Goal: Obtain resource: Download file/media

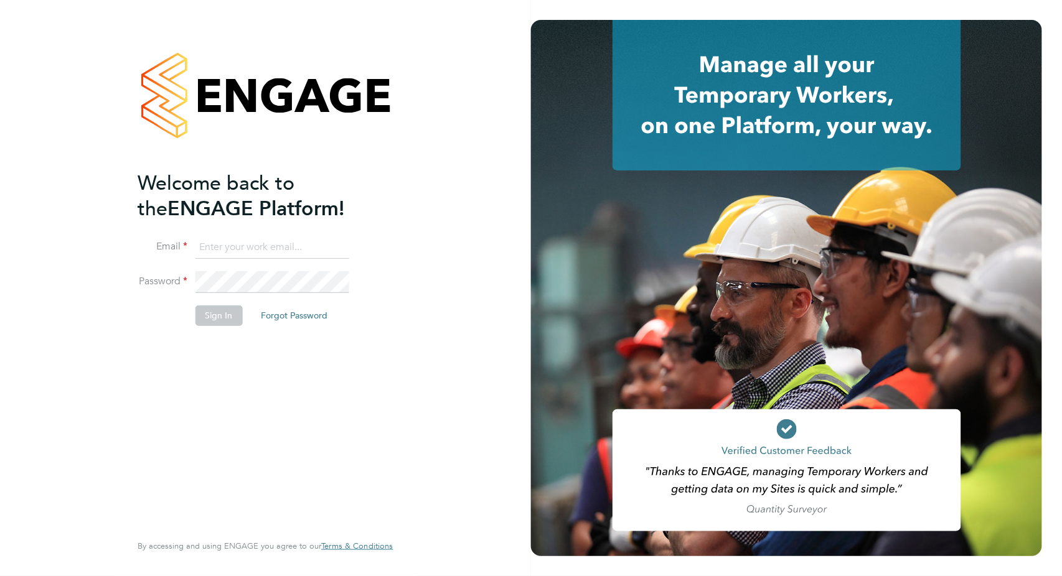
type input "valentina.cerulli@pretiumresourcing.co.uk"
click at [214, 318] on button "Sign In" at bounding box center [218, 316] width 47 height 20
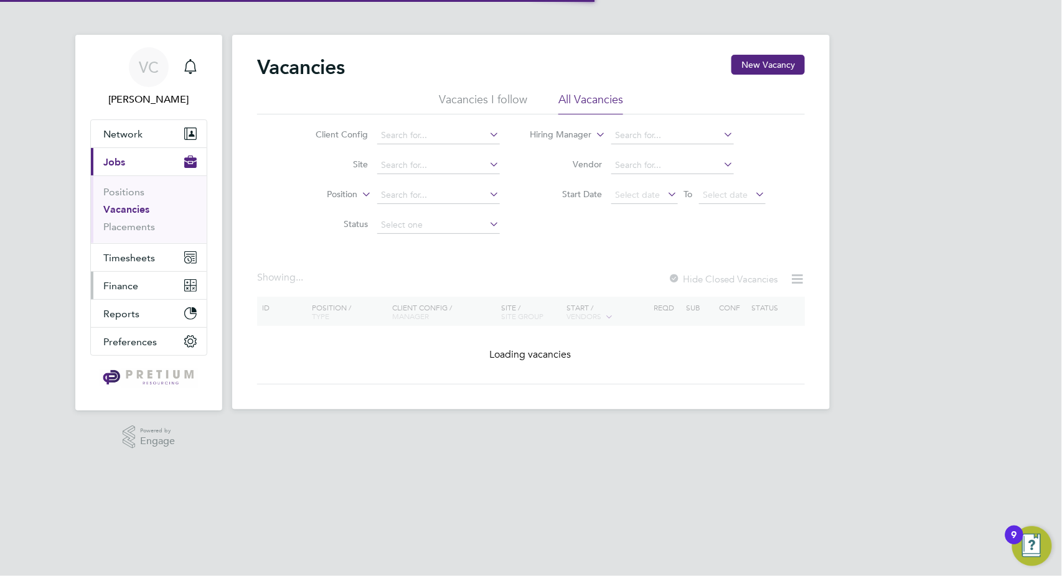
click at [122, 288] on span "Finance" at bounding box center [120, 286] width 35 height 12
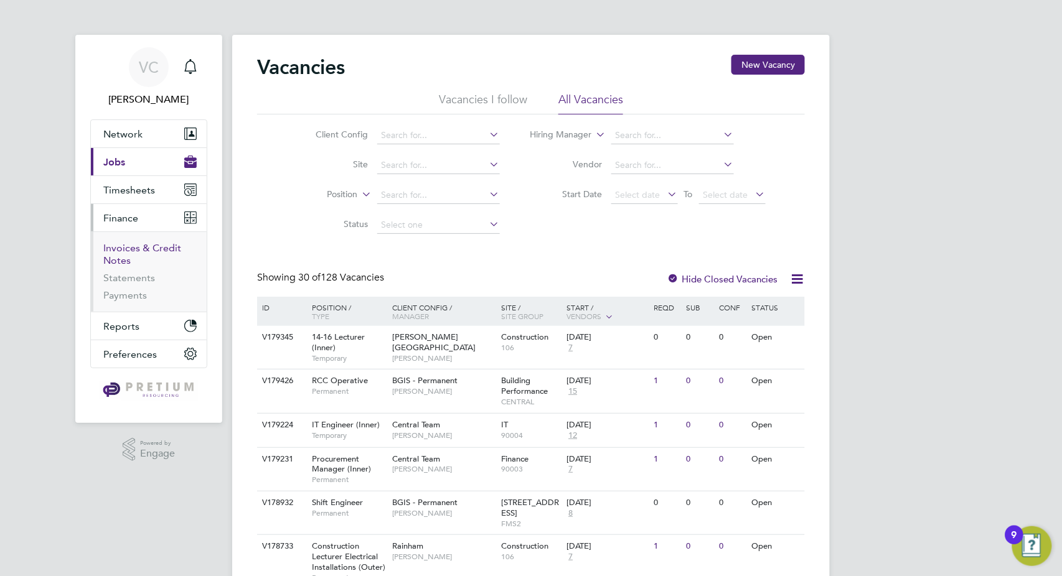
click at [160, 248] on link "Invoices & Credit Notes" at bounding box center [142, 254] width 78 height 24
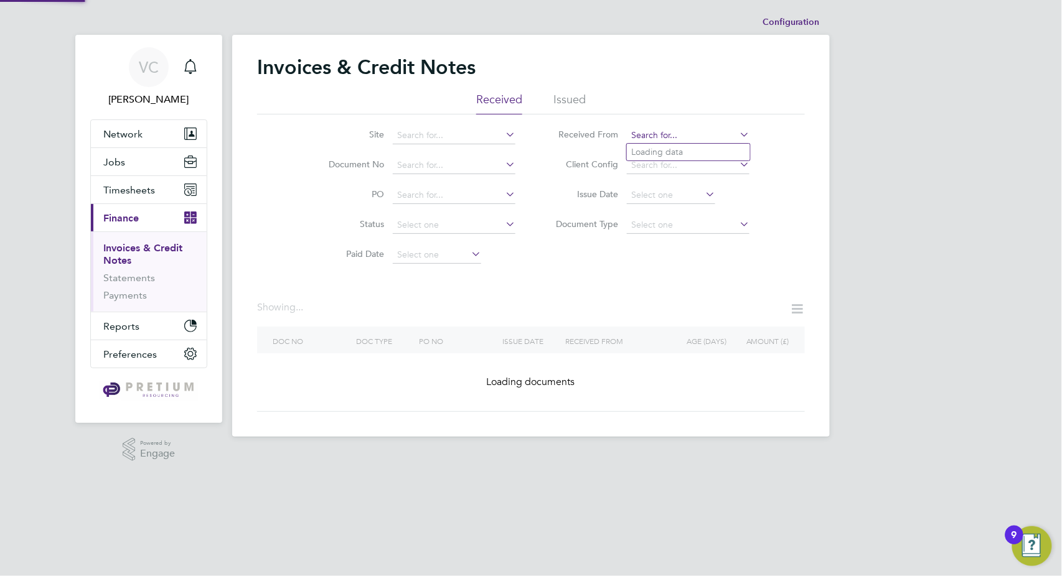
click at [639, 133] on input at bounding box center [688, 135] width 123 height 17
click at [678, 151] on li "Phoenix Re sourcing Services" at bounding box center [689, 152] width 125 height 17
type input "Phoenix Resourcing Services"
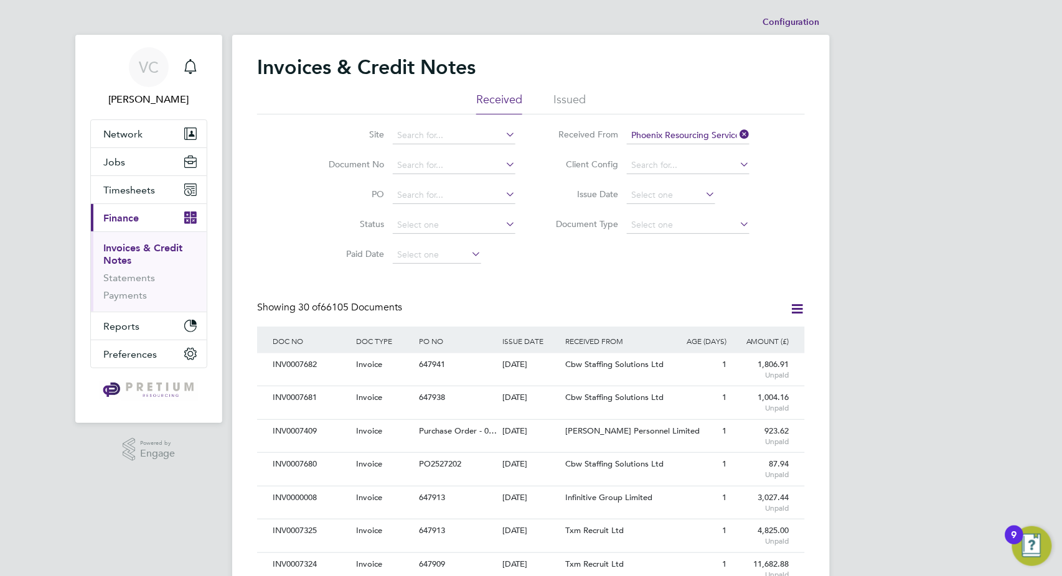
click at [794, 310] on icon at bounding box center [797, 309] width 16 height 16
click at [761, 337] on li "Download invoices" at bounding box center [745, 338] width 118 height 17
click at [802, 310] on icon at bounding box center [797, 309] width 16 height 16
click at [772, 360] on li "Download credit notes" at bounding box center [745, 355] width 118 height 17
click at [137, 134] on span "Network" at bounding box center [122, 134] width 39 height 12
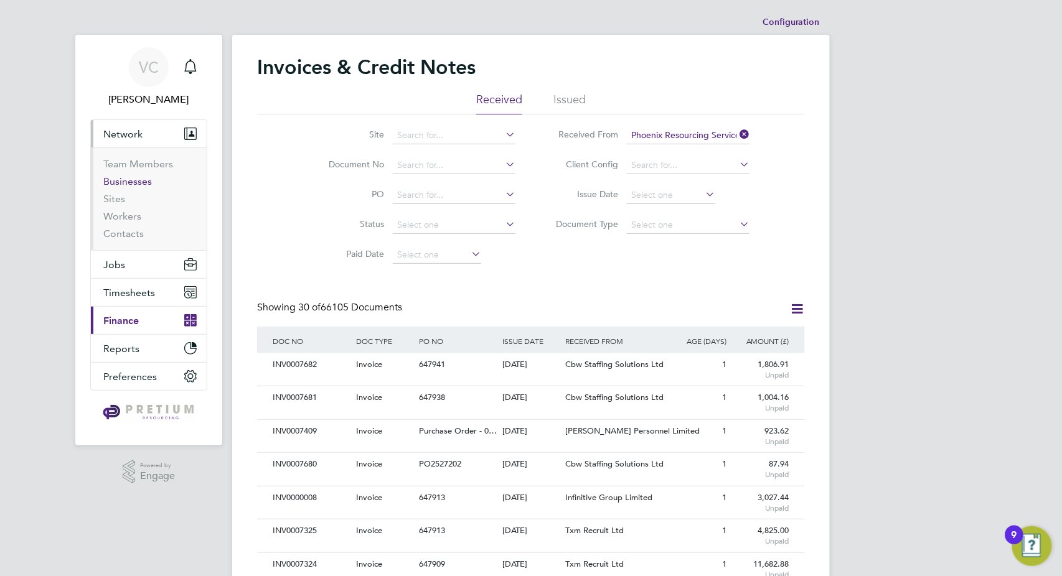
click at [132, 180] on link "Businesses" at bounding box center [127, 182] width 49 height 12
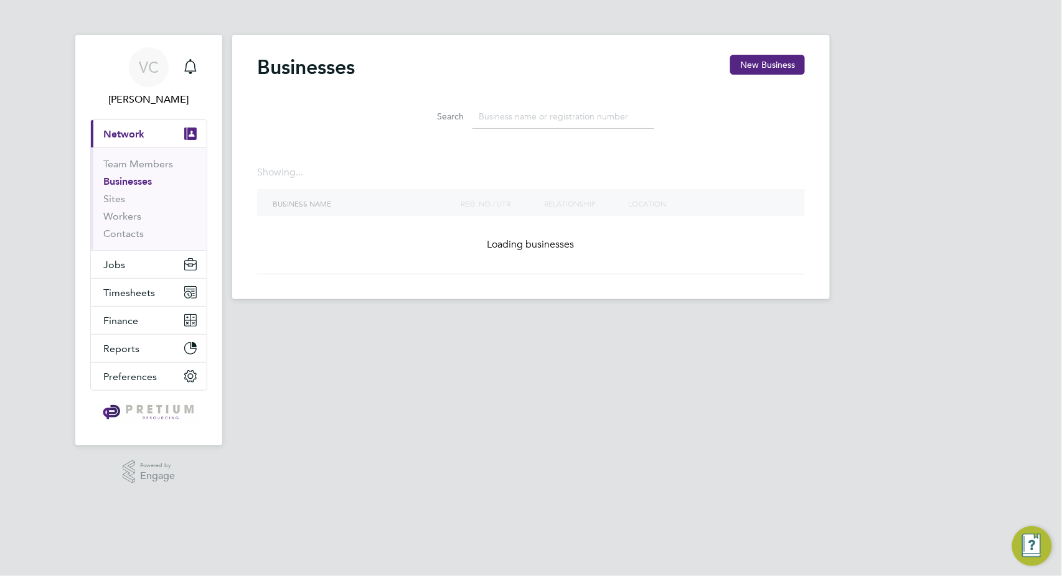
click at [523, 111] on input at bounding box center [563, 117] width 182 height 24
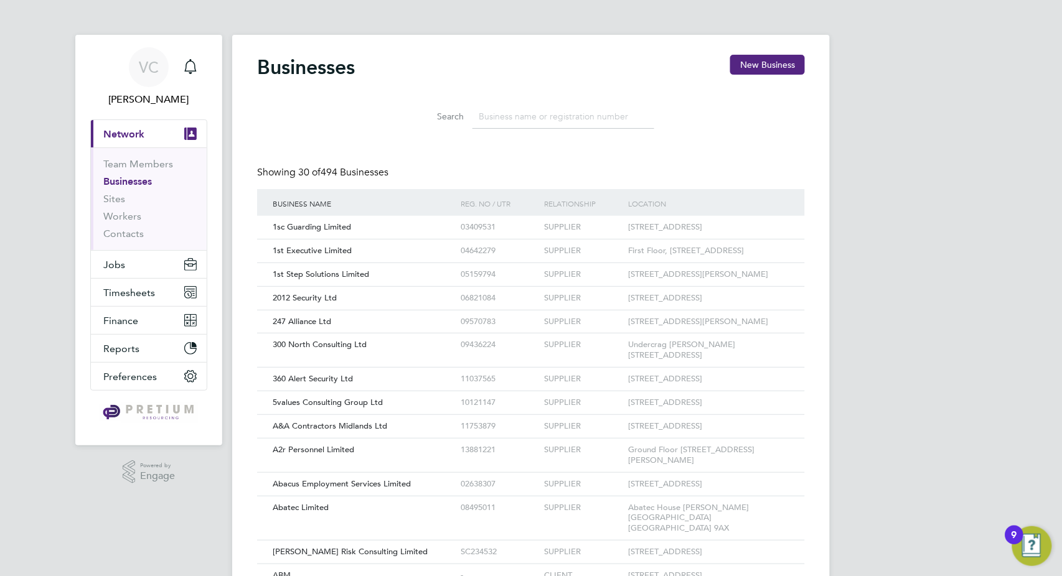
scroll to position [24, 189]
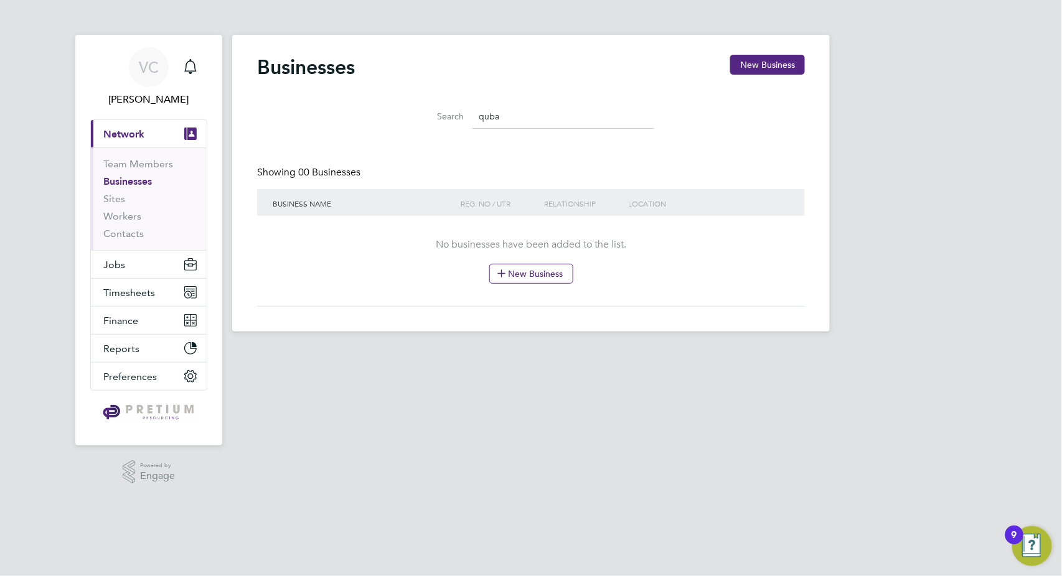
type input "quba"
